Goal: Information Seeking & Learning: Learn about a topic

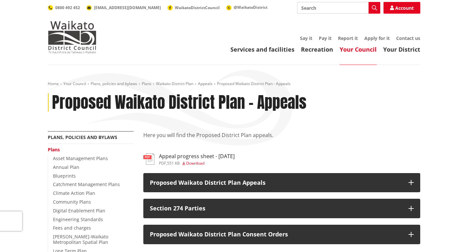
click at [224, 184] on p "Proposed Waikato District Plan Appeals" at bounding box center [276, 183] width 252 height 6
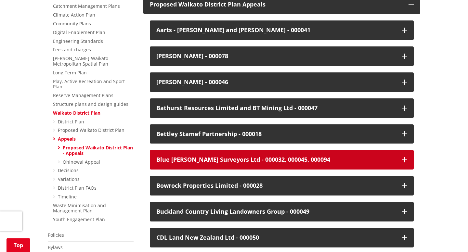
scroll to position [198, 0]
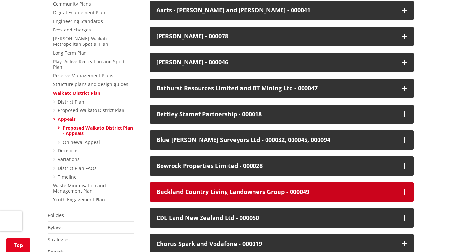
click at [223, 192] on div "Buckland Country Living Landowners Group - 000049" at bounding box center [275, 192] width 239 height 6
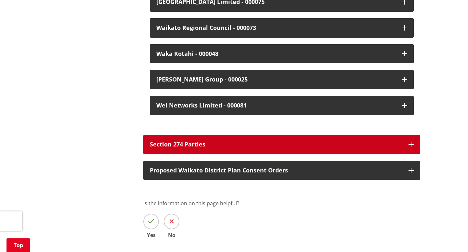
scroll to position [1911, 0]
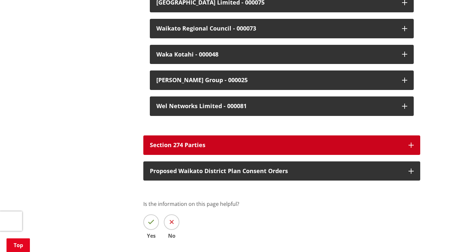
click at [260, 135] on button "Section 274 Parties" at bounding box center [281, 144] width 277 height 19
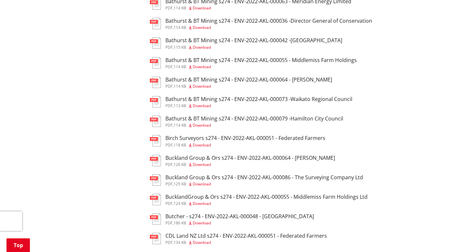
scroll to position [2235, 0]
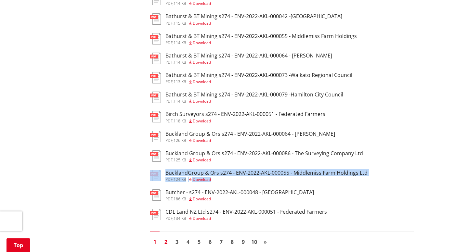
click at [167, 237] on link "2" at bounding box center [166, 242] width 10 height 10
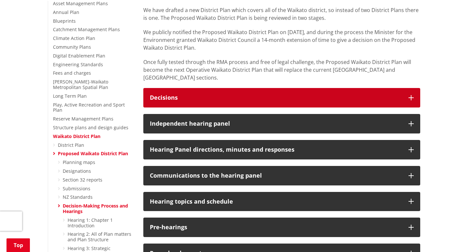
scroll to position [159, 0]
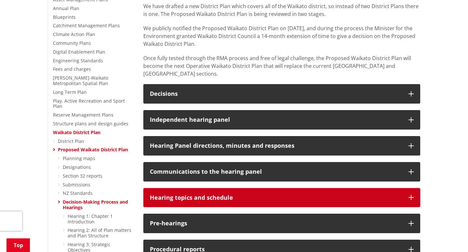
click at [269, 195] on h3 "Hearing topics and schedule" at bounding box center [276, 198] width 252 height 6
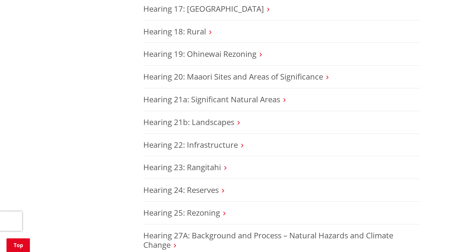
scroll to position [1141, 0]
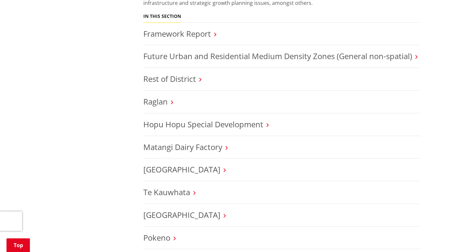
scroll to position [276, 0]
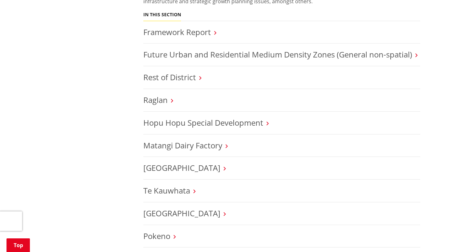
click at [172, 168] on h3 "Tuakau" at bounding box center [281, 167] width 277 height 9
click at [173, 168] on h3 "Tuakau" at bounding box center [281, 167] width 277 height 9
click at [154, 164] on link "Tuakau" at bounding box center [181, 167] width 77 height 11
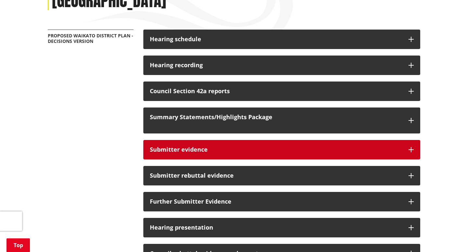
click at [174, 147] on h3 "Submitter evidence" at bounding box center [276, 150] width 252 height 6
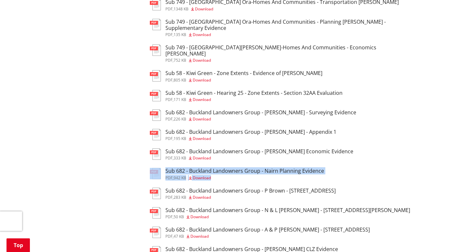
scroll to position [395, 0]
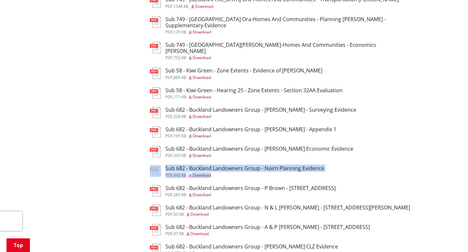
click at [295, 185] on h3 "Sub 682 - Buckland Landowners Group - P Brown - 97 Buckville Road" at bounding box center [250, 188] width 170 height 6
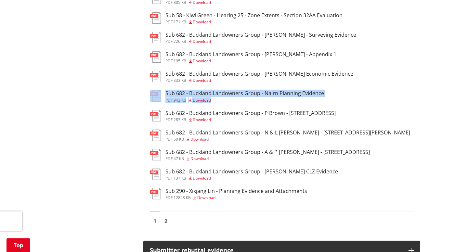
scroll to position [471, 0]
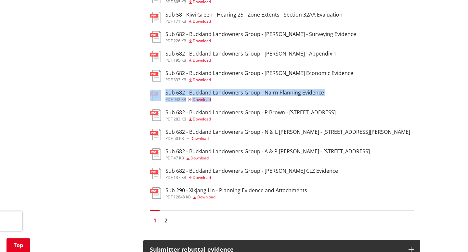
click at [232, 187] on h3 "Sub 290 - Xikjang Lin - Planning Evidence and Attachments" at bounding box center [236, 190] width 142 height 6
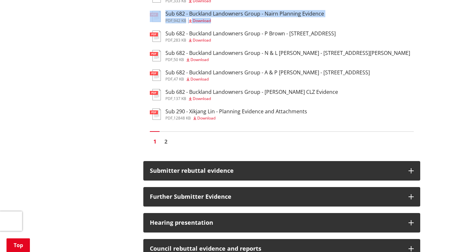
scroll to position [550, 0]
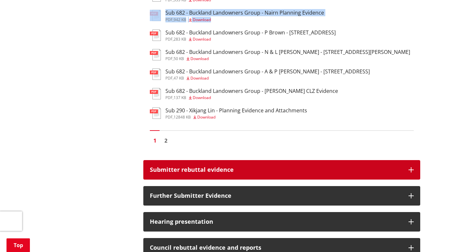
click at [196, 167] on h3 "Submitter rebuttal evidence" at bounding box center [276, 170] width 252 height 6
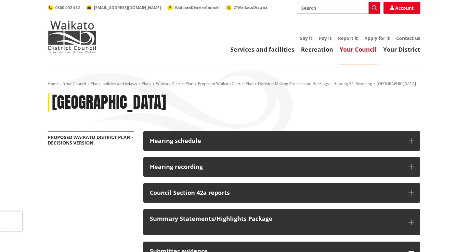
scroll to position [0, 0]
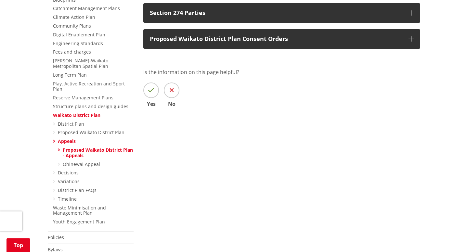
scroll to position [175, 0]
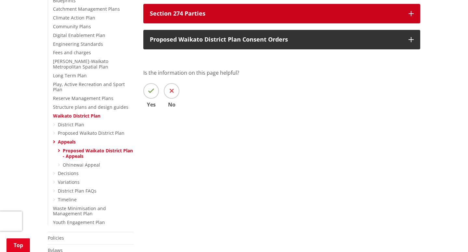
click at [206, 17] on button "Section 274 Parties" at bounding box center [281, 13] width 277 height 19
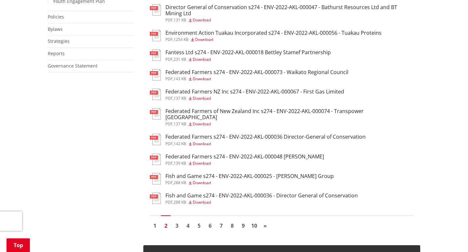
scroll to position [396, 0]
click at [175, 221] on link "3" at bounding box center [177, 226] width 10 height 10
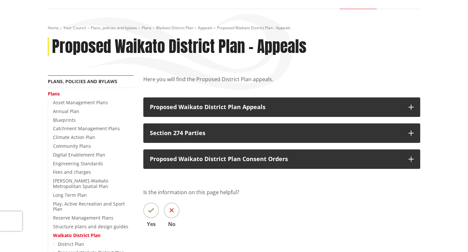
scroll to position [56, 0]
